Goal: Task Accomplishment & Management: Manage account settings

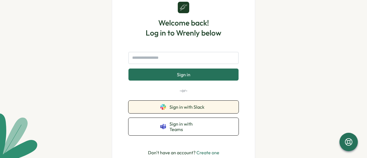
click at [181, 109] on span "Sign in with Slack" at bounding box center [187, 106] width 37 height 5
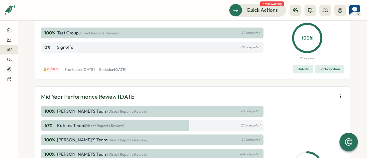
scroll to position [86, 0]
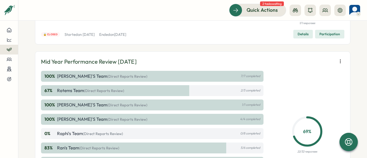
click at [107, 104] on span "(Direct Reports Review)" at bounding box center [127, 105] width 40 height 5
click at [224, 105] on div "100 % Dan's Team (Direct Reports Review) 1/1 completed" at bounding box center [152, 104] width 222 height 11
click at [12, 40] on div at bounding box center [9, 39] width 9 height 5
click at [23, 38] on div "Performance Review" at bounding box center [48, 40] width 55 height 18
click at [30, 40] on div "Performance Review" at bounding box center [48, 40] width 41 height 6
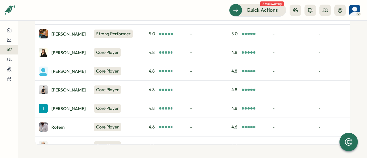
scroll to position [86, 0]
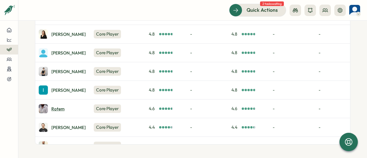
click at [58, 107] on div "Rotem" at bounding box center [57, 109] width 13 height 4
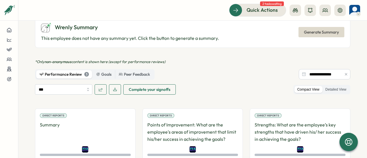
scroll to position [228, 0]
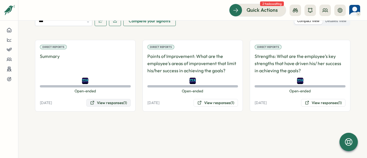
click at [117, 102] on button "View responses (1)" at bounding box center [108, 103] width 44 height 8
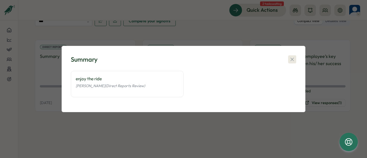
click at [291, 59] on icon "button" at bounding box center [292, 59] width 6 height 6
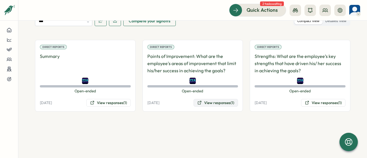
click at [212, 102] on button "View responses (1)" at bounding box center [215, 103] width 44 height 8
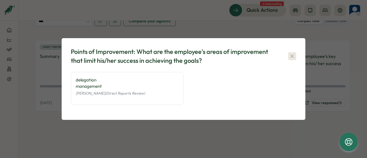
click at [293, 56] on icon "button" at bounding box center [291, 55] width 3 height 3
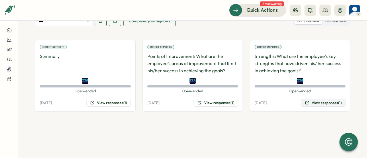
click at [312, 102] on button "View responses (1)" at bounding box center [323, 103] width 44 height 8
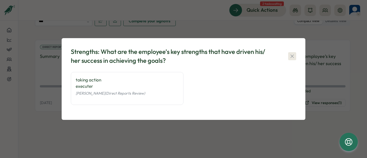
click at [295, 55] on icon "button" at bounding box center [292, 56] width 6 height 6
